Goal: Task Accomplishment & Management: Manage account settings

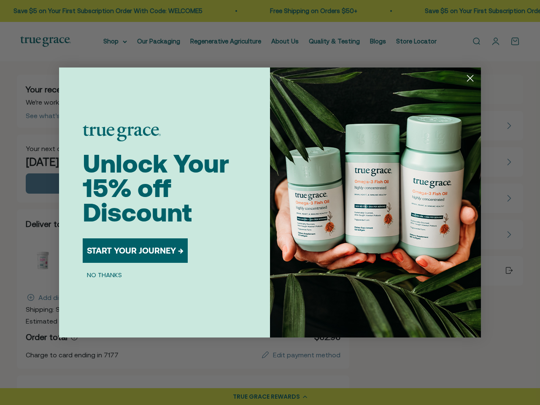
click at [270, 203] on img "POPUP Form" at bounding box center [375, 203] width 211 height 270
click at [470, 78] on icon "Close dialog" at bounding box center [471, 79] width 6 height 6
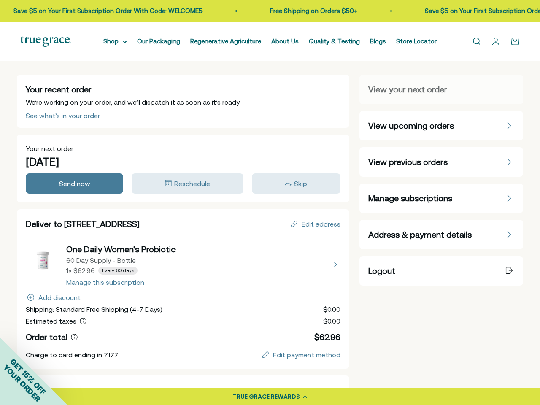
click at [135, 265] on button "START YOUR JOURNEY →" at bounding box center [135, 277] width 105 height 24
click at [104, 283] on p "By submitting this form, you consent to receive informational (e.g., order upda…" at bounding box center [164, 298] width 159 height 30
